Goal: Task Accomplishment & Management: Use online tool/utility

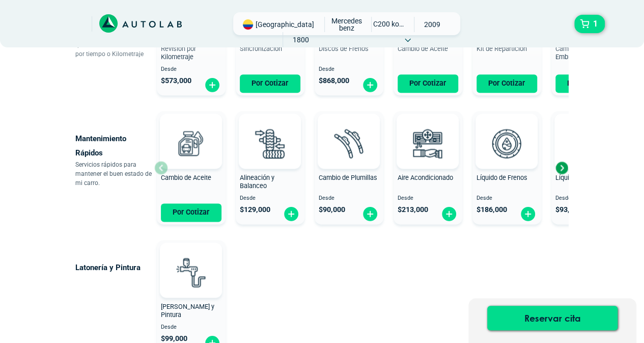
scroll to position [560, 0]
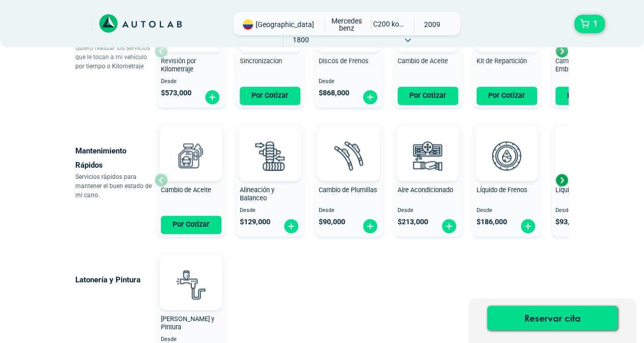
click at [561, 177] on div "Next slide" at bounding box center [561, 179] width 15 height 15
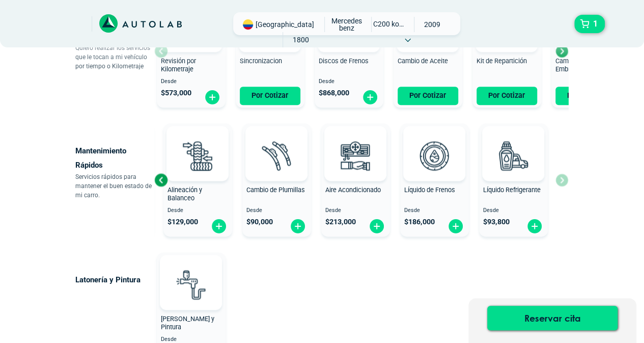
click at [565, 182] on div "Cambio de Aceite Por Cotizar Alineación y Balanceo Desde $ 129,000 Cambio de Pl…" at bounding box center [361, 179] width 414 height 121
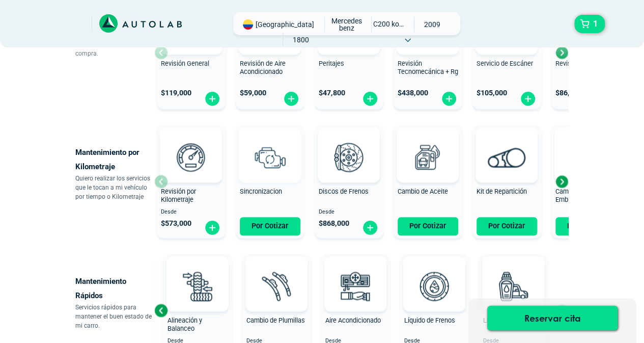
scroll to position [407, 0]
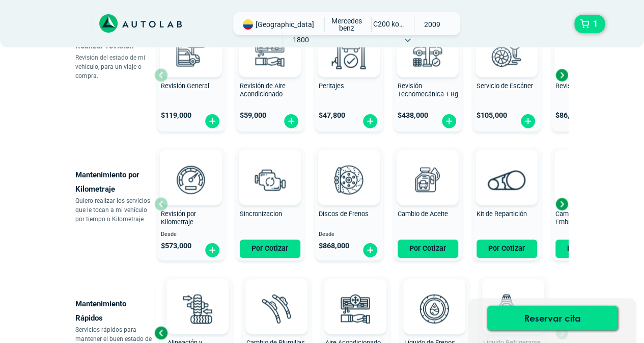
click at [561, 200] on div "Next slide" at bounding box center [561, 203] width 15 height 15
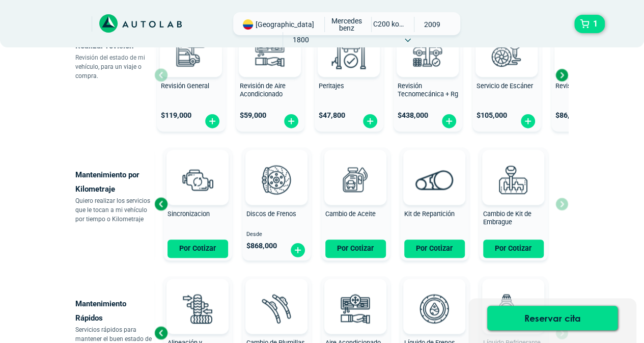
click at [561, 200] on div "Revisión por Kilometraje Desde $ 573,000 Sincronizacion Por Cotizar Discos de F…" at bounding box center [361, 203] width 414 height 121
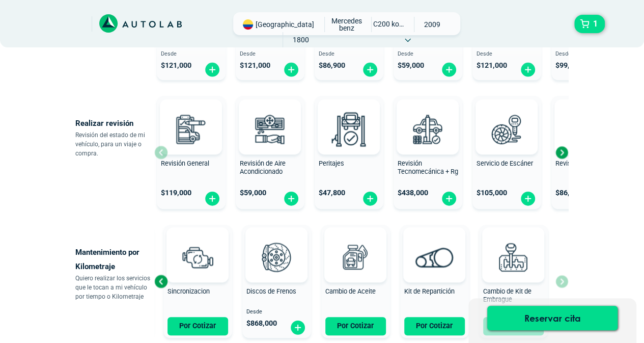
scroll to position [305, 0]
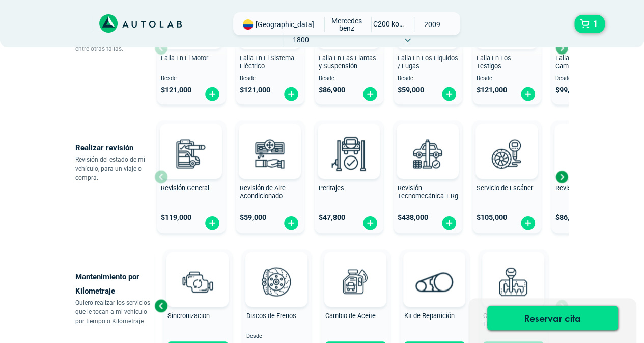
click at [563, 175] on div "Next slide" at bounding box center [561, 176] width 15 height 15
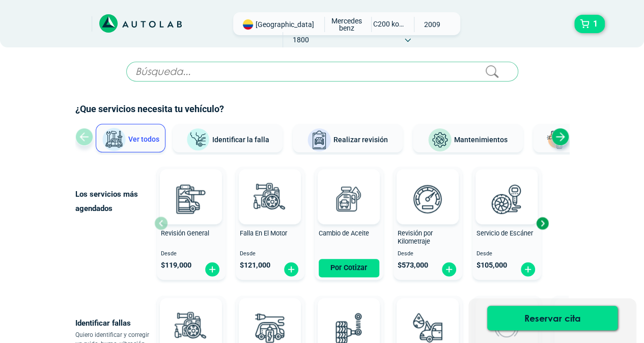
scroll to position [0, 0]
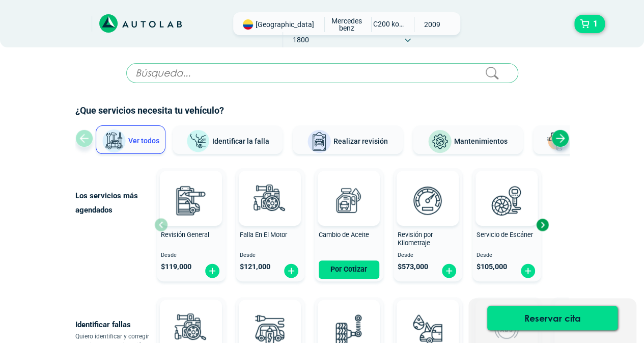
click at [473, 132] on button "Mantenimientos" at bounding box center [468, 139] width 110 height 29
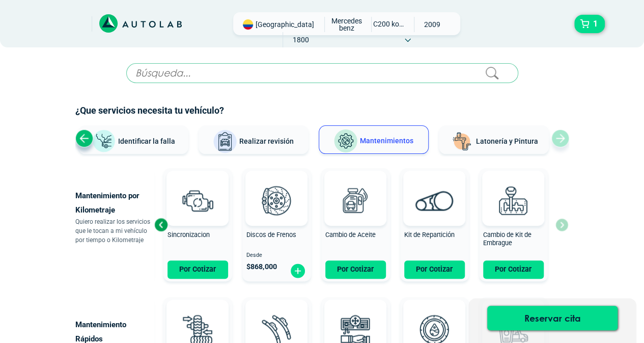
scroll to position [159, 0]
